Goal: Transaction & Acquisition: Obtain resource

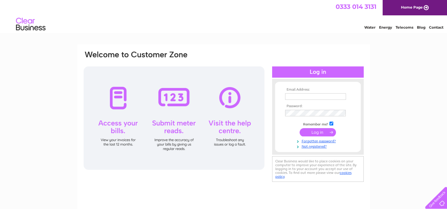
click at [304, 94] on input "text" at bounding box center [315, 96] width 61 height 6
type input "napierandcraig@btconnect.com"
drag, startPoint x: 313, startPoint y: 97, endPoint x: 253, endPoint y: 96, distance: 60.5
click at [253, 96] on div "Email Address: napierandcraig@btconnect.com Password:" at bounding box center [223, 117] width 281 height 134
click at [253, 96] on div at bounding box center [174, 117] width 181 height 103
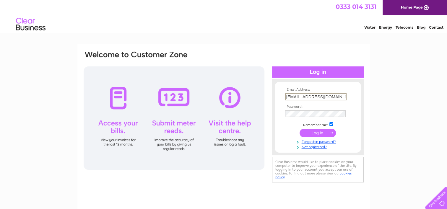
drag, startPoint x: 313, startPoint y: 96, endPoint x: 279, endPoint y: 96, distance: 34.6
click at [279, 96] on form "Email Address: napierandcraig@btconnect.com Password:" at bounding box center [318, 119] width 86 height 62
click at [310, 132] on input "submit" at bounding box center [317, 132] width 36 height 8
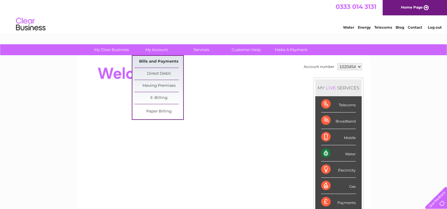
click at [151, 59] on link "Bills and Payments" at bounding box center [158, 62] width 49 height 12
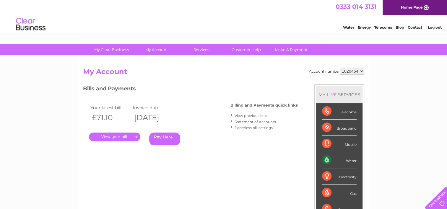
click at [121, 136] on link "." at bounding box center [114, 137] width 51 height 9
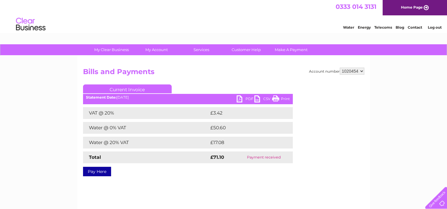
click at [240, 99] on link "PDF" at bounding box center [246, 99] width 18 height 9
